Goal: Navigation & Orientation: Find specific page/section

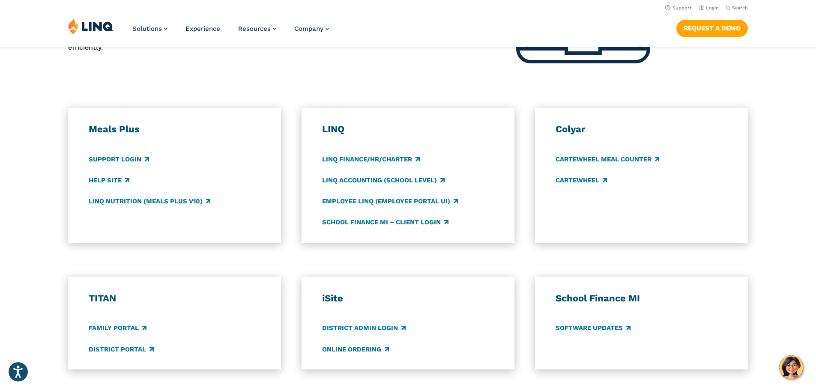
scroll to position [408, 0]
click at [597, 328] on link "Software Updates" at bounding box center [592, 328] width 75 height 9
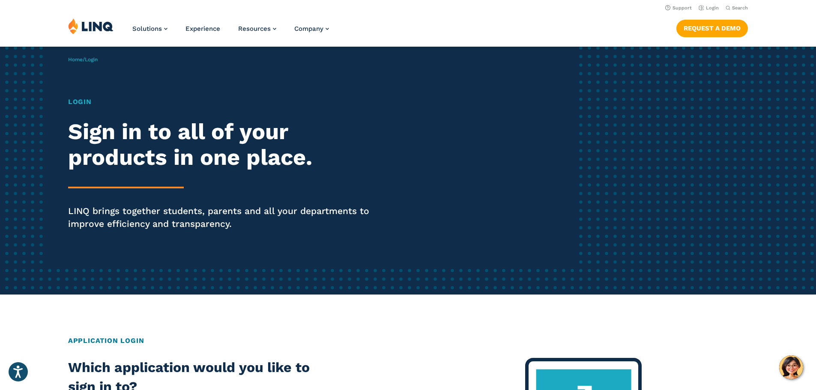
scroll to position [0, 0]
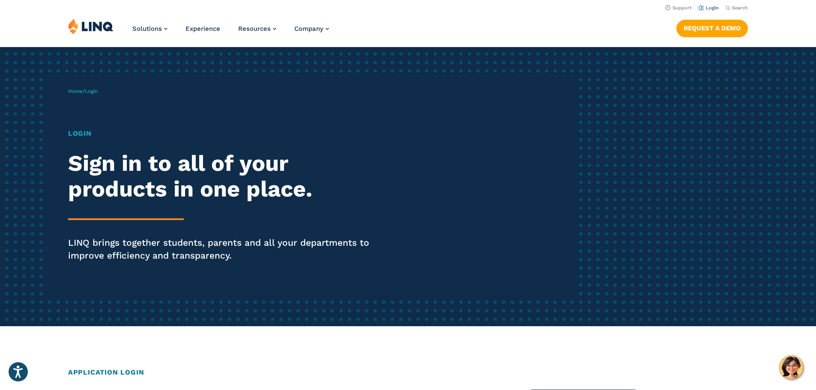
click at [706, 7] on link "Login" at bounding box center [708, 8] width 20 height 6
click at [82, 132] on h1 "Login" at bounding box center [225, 133] width 314 height 10
click at [98, 93] on span "Login" at bounding box center [91, 91] width 13 height 6
click at [279, 293] on div "Home / Login Login Sign in to all of your products in one place. LINQ brings to…" at bounding box center [323, 186] width 510 height 219
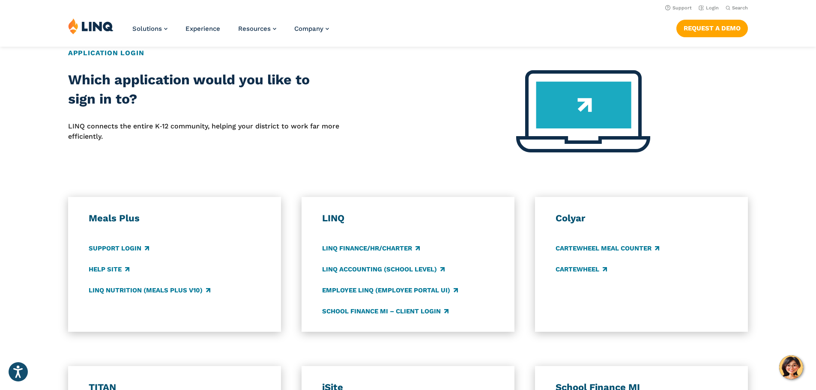
scroll to position [317, 0]
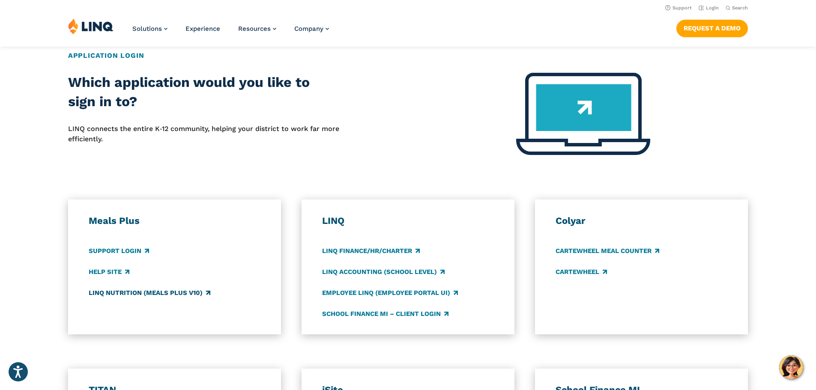
click at [159, 295] on link "LINQ Nutrition (Meals Plus v10)" at bounding box center [150, 292] width 122 height 9
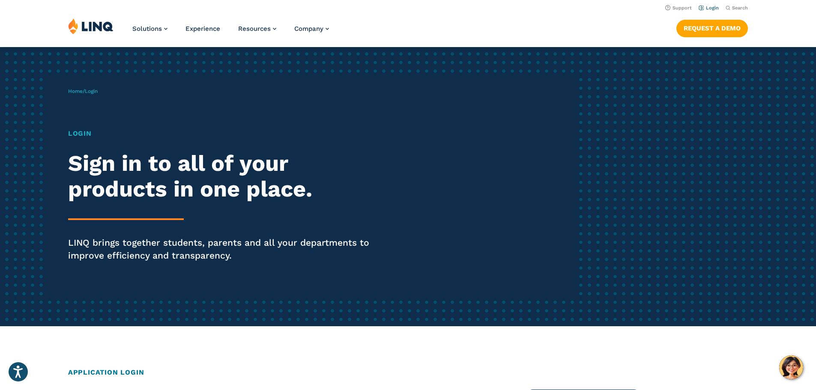
click at [706, 9] on link "Login" at bounding box center [708, 8] width 20 height 6
click at [705, 7] on link "Login" at bounding box center [708, 8] width 20 height 6
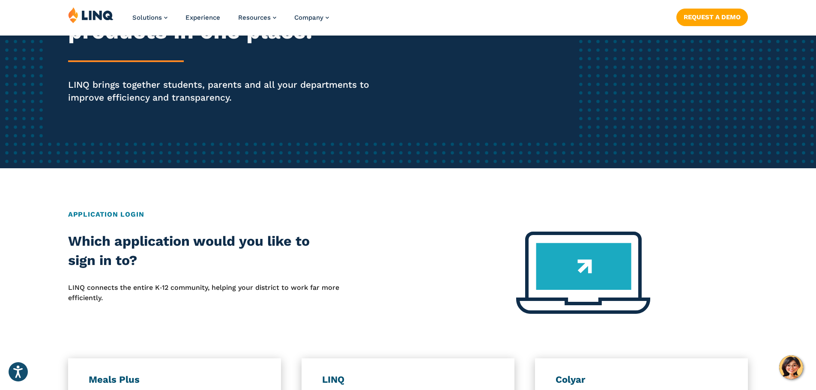
scroll to position [164, 0]
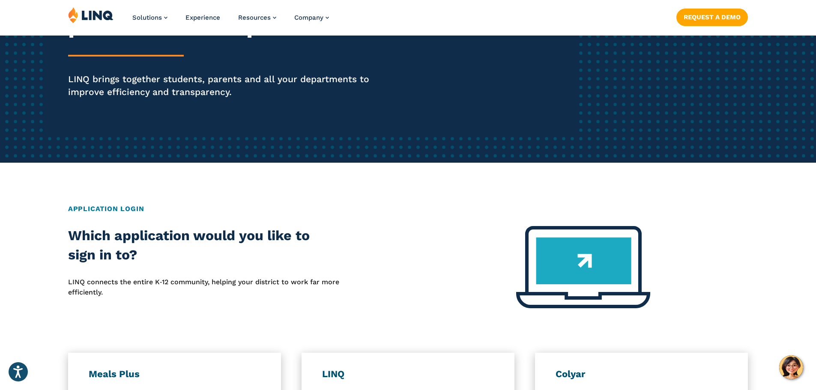
click at [581, 262] on img at bounding box center [583, 267] width 134 height 82
click at [594, 278] on img at bounding box center [583, 267] width 134 height 82
click at [585, 278] on img at bounding box center [583, 267] width 134 height 82
click at [577, 268] on img at bounding box center [583, 267] width 134 height 82
click at [556, 265] on img at bounding box center [583, 267] width 134 height 82
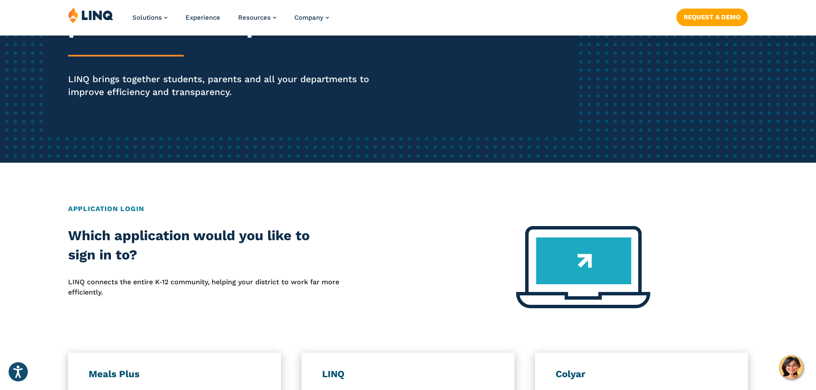
click at [120, 212] on h2 "Application Login" at bounding box center [407, 209] width 679 height 10
click at [101, 213] on h2 "Application Login" at bounding box center [407, 209] width 679 height 10
click at [101, 208] on h2 "Application Login" at bounding box center [407, 209] width 679 height 10
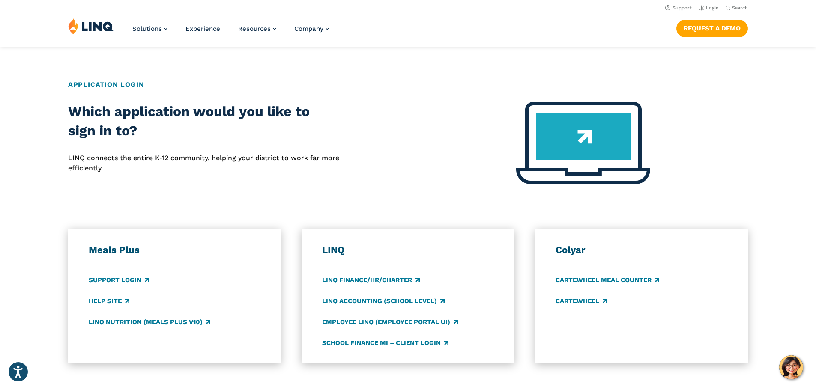
scroll to position [287, 0]
click at [106, 301] on link "Help Site" at bounding box center [109, 301] width 41 height 9
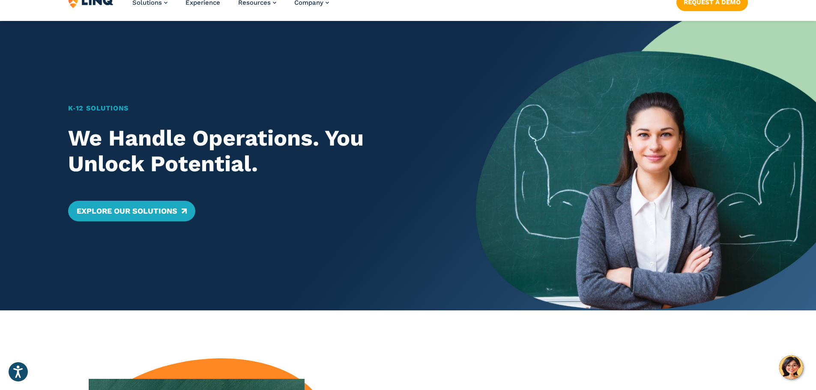
scroll to position [38, 0]
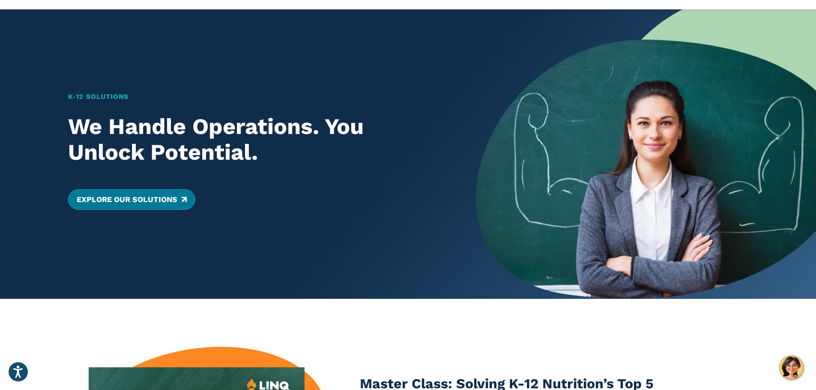
click at [120, 204] on link "Explore Our Solutions" at bounding box center [131, 199] width 127 height 21
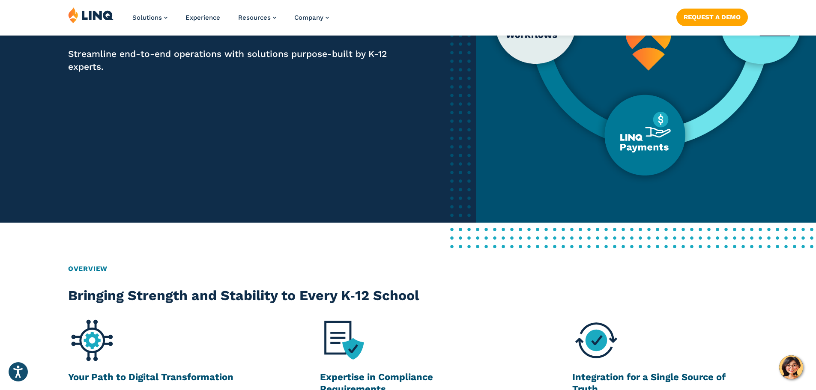
scroll to position [235, 0]
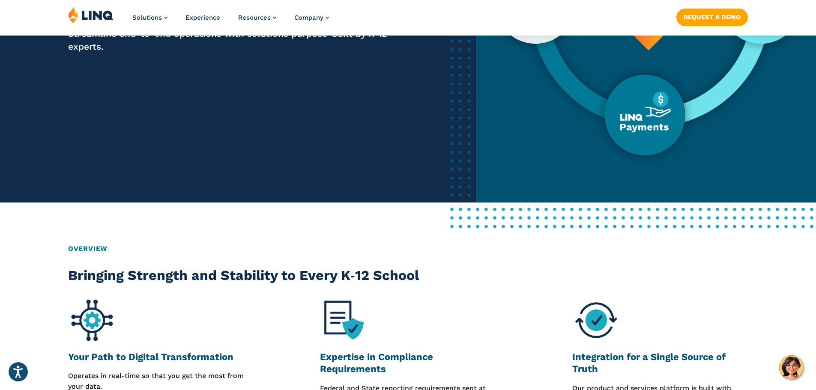
click at [646, 116] on img at bounding box center [646, 7] width 340 height 391
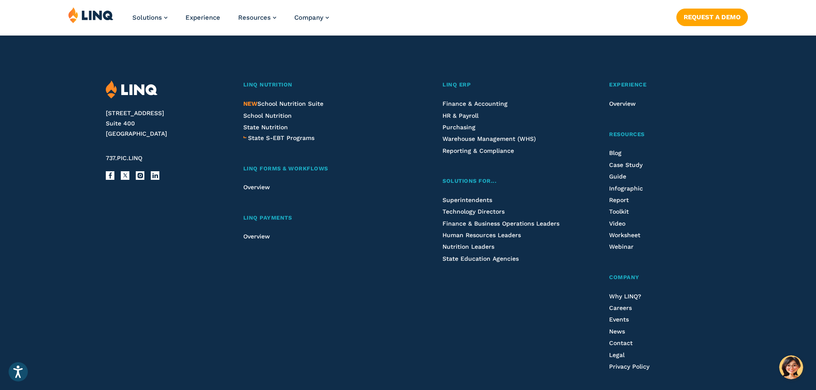
scroll to position [1748, 0]
click at [798, 369] on img "Hello, have a question? Let’s chat." at bounding box center [791, 367] width 24 height 24
